Goal: Transaction & Acquisition: Purchase product/service

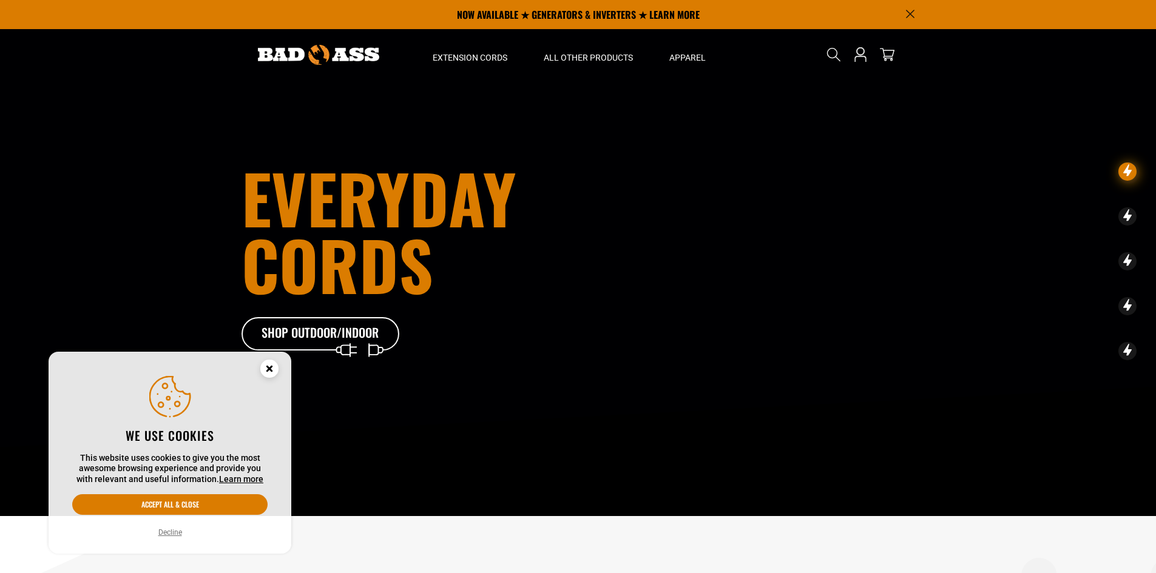
click at [273, 375] on circle "Cookie Consent" at bounding box center [269, 369] width 18 height 18
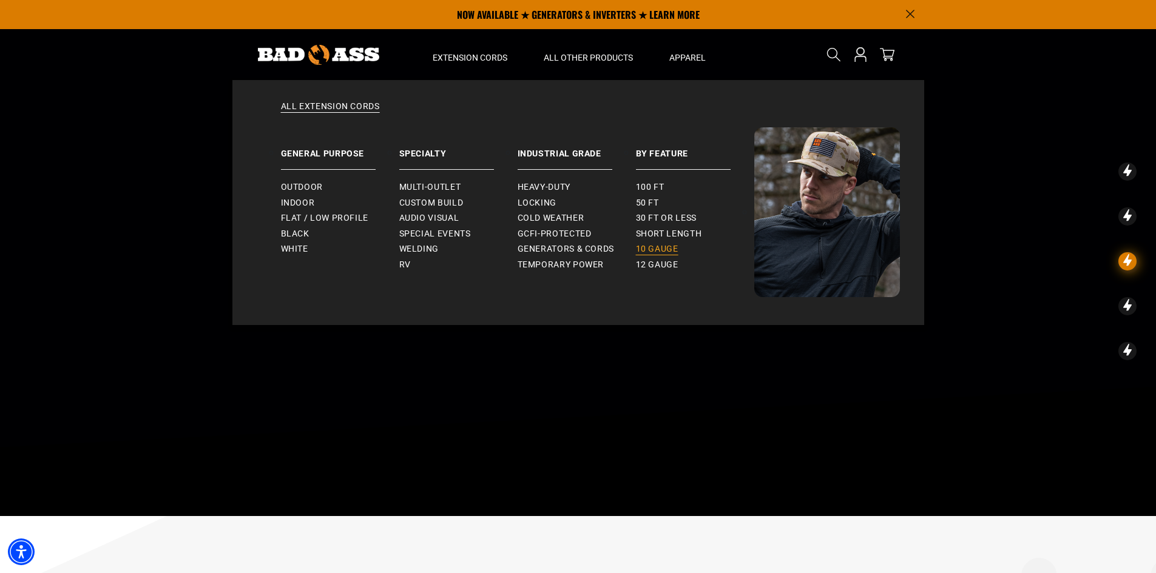
click at [646, 246] on span "10 gauge" at bounding box center [657, 249] width 42 height 11
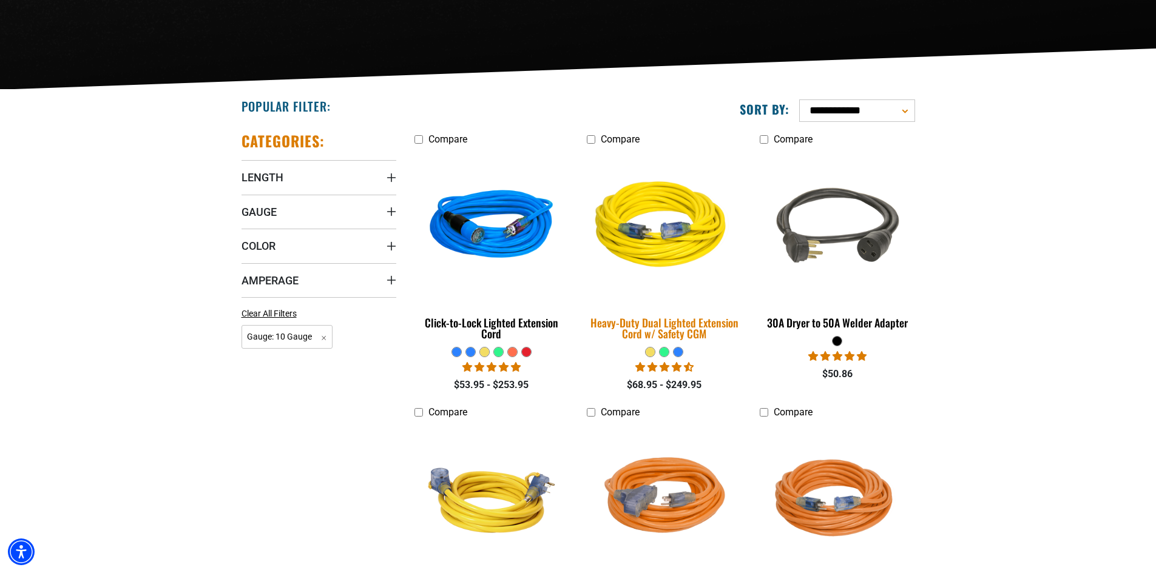
scroll to position [303, 0]
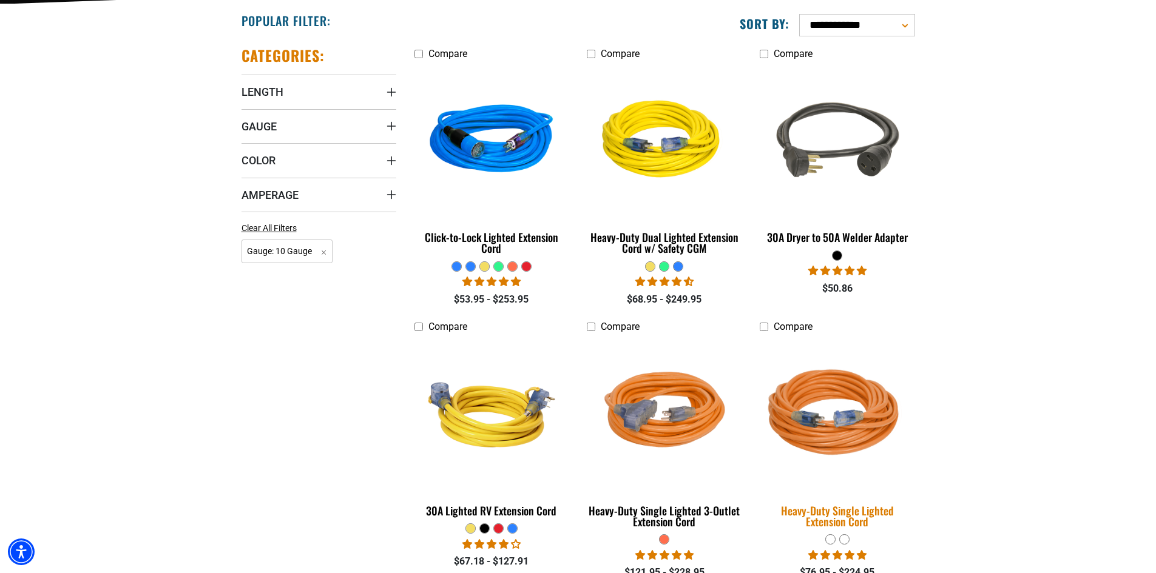
click at [867, 417] on img at bounding box center [837, 414] width 170 height 155
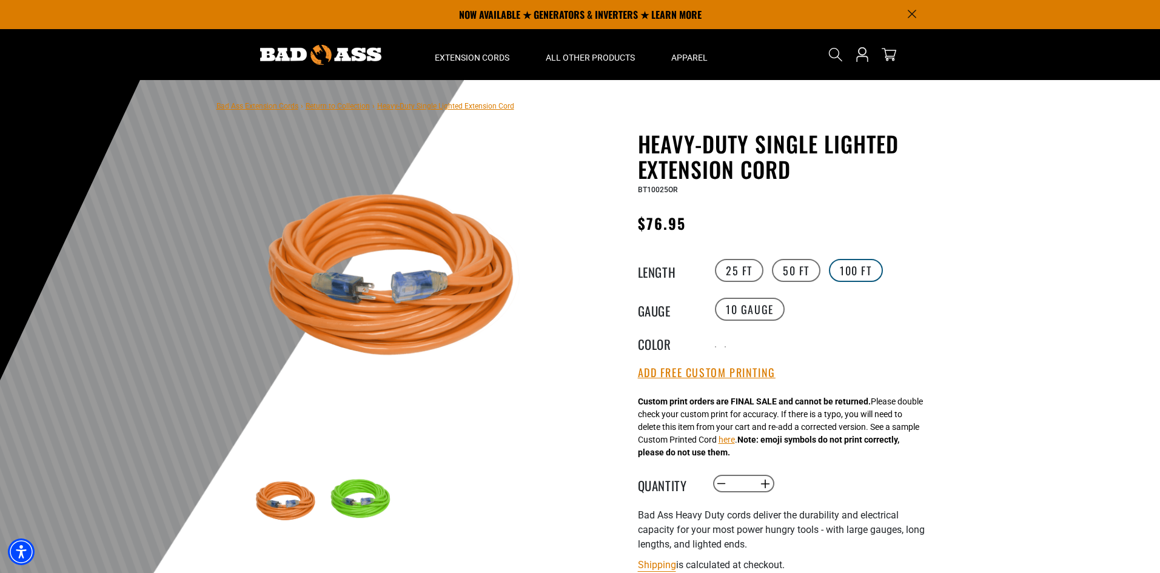
click at [846, 271] on label "100 FT" at bounding box center [856, 270] width 54 height 23
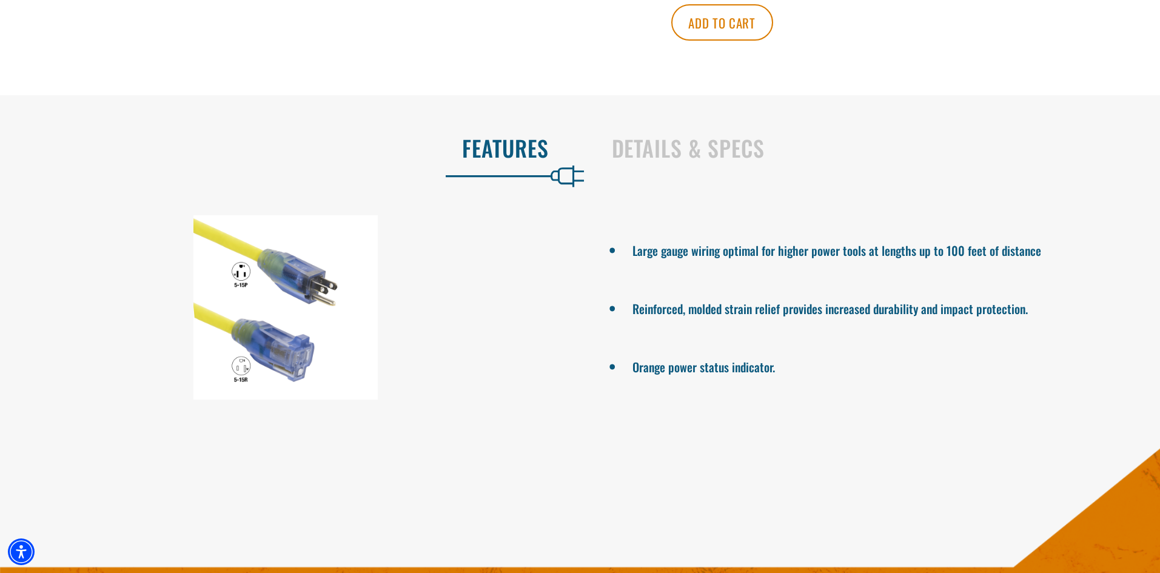
scroll to position [728, 0]
